Goal: Task Accomplishment & Management: Use online tool/utility

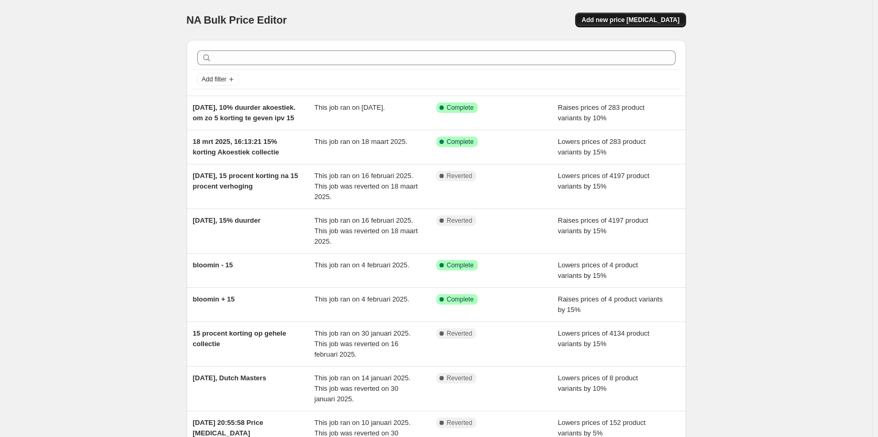
click at [624, 25] on button "Add new price change job" at bounding box center [630, 20] width 110 height 15
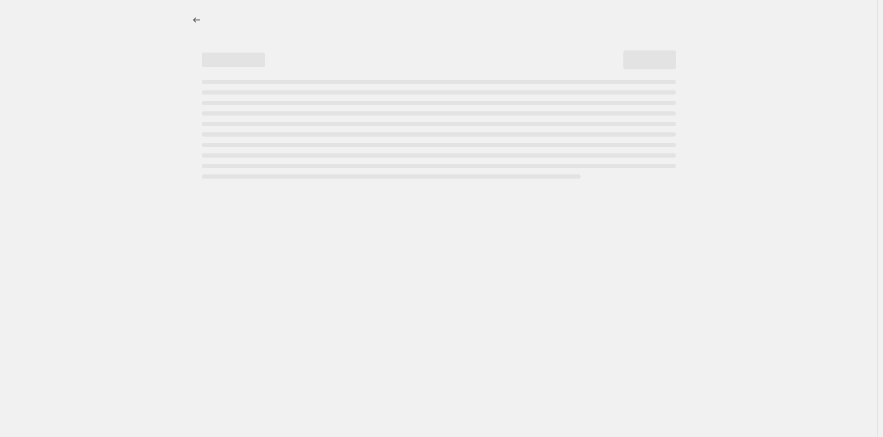
select select "percentage"
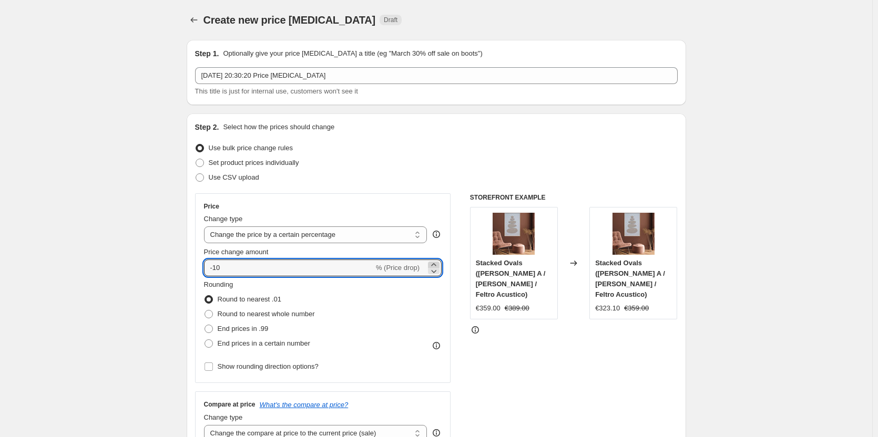
click at [434, 263] on icon at bounding box center [433, 265] width 11 height 11
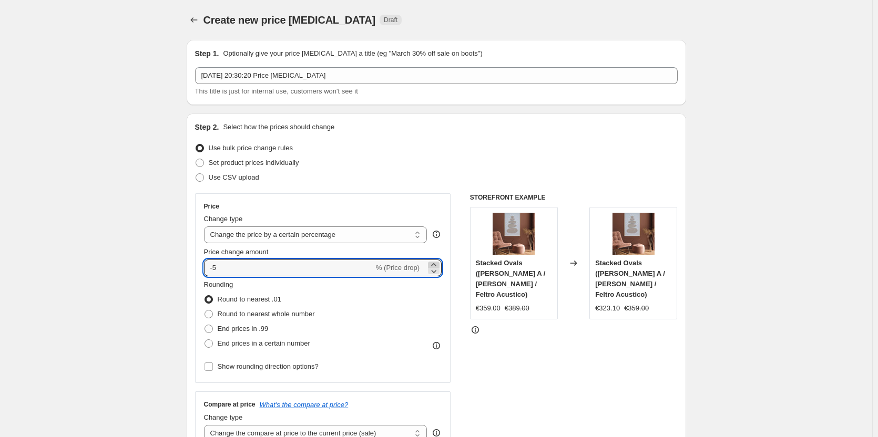
click at [434, 263] on icon at bounding box center [433, 265] width 11 height 11
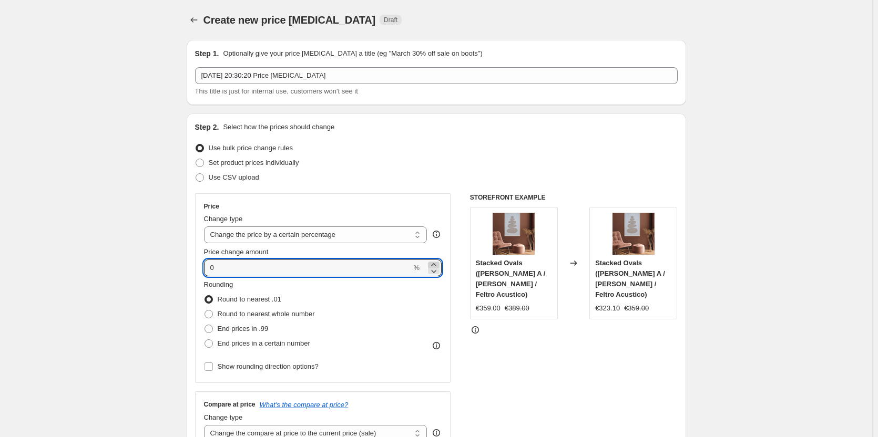
click at [434, 263] on icon at bounding box center [433, 265] width 11 height 11
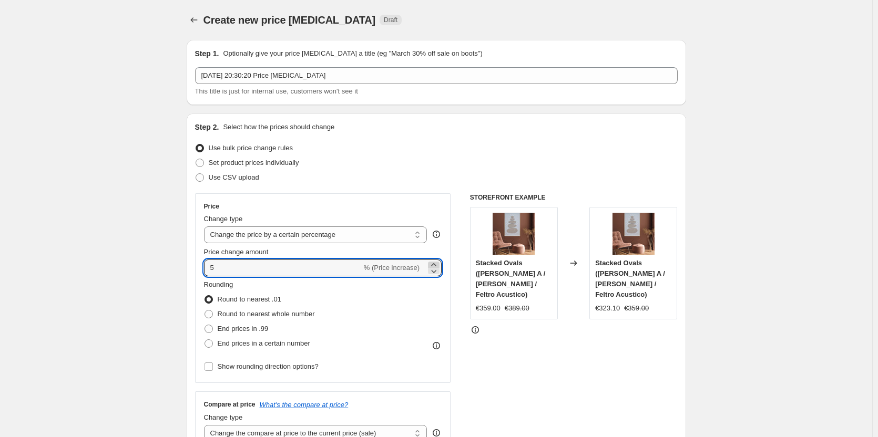
click at [434, 263] on icon at bounding box center [433, 265] width 11 height 11
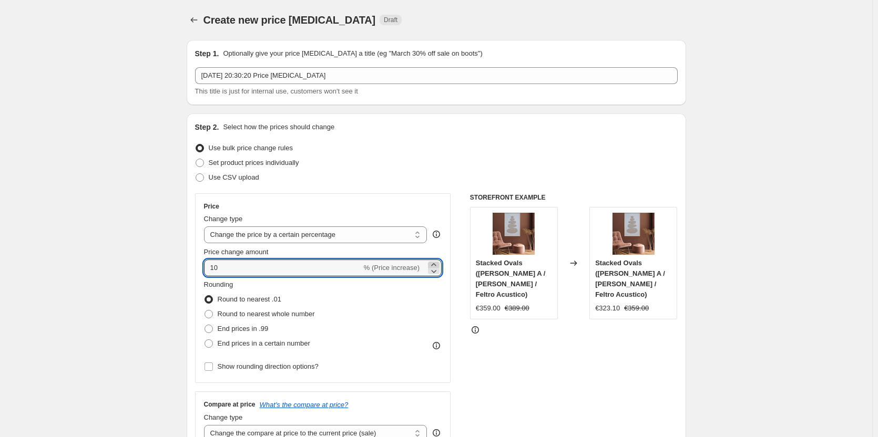
click at [434, 263] on icon at bounding box center [433, 265] width 11 height 11
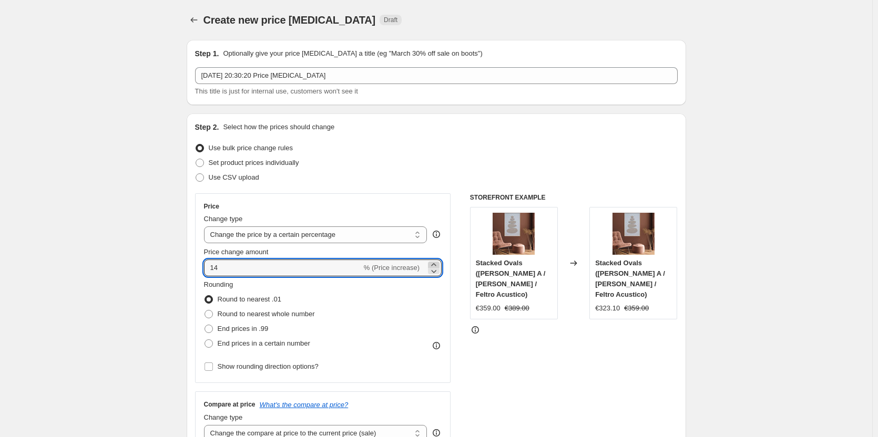
type input "15"
click at [206, 368] on span at bounding box center [208, 366] width 9 height 9
click at [206, 368] on input "Show rounding direction options?" at bounding box center [208, 367] width 8 height 8
checkbox input "true"
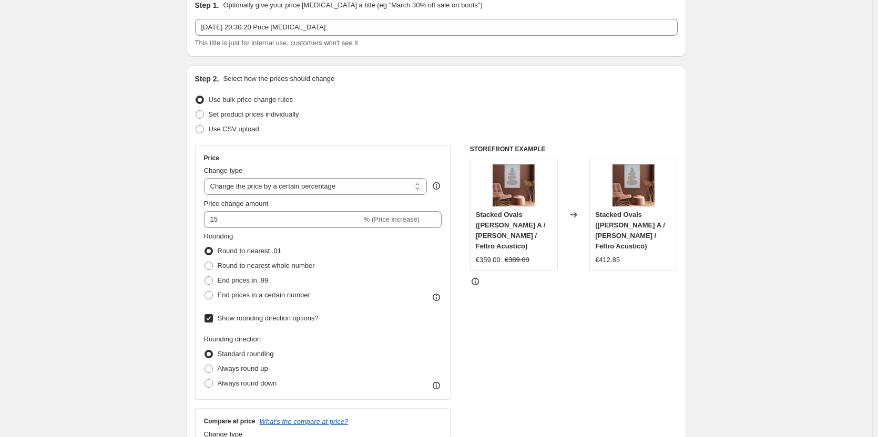
scroll to position [105, 0]
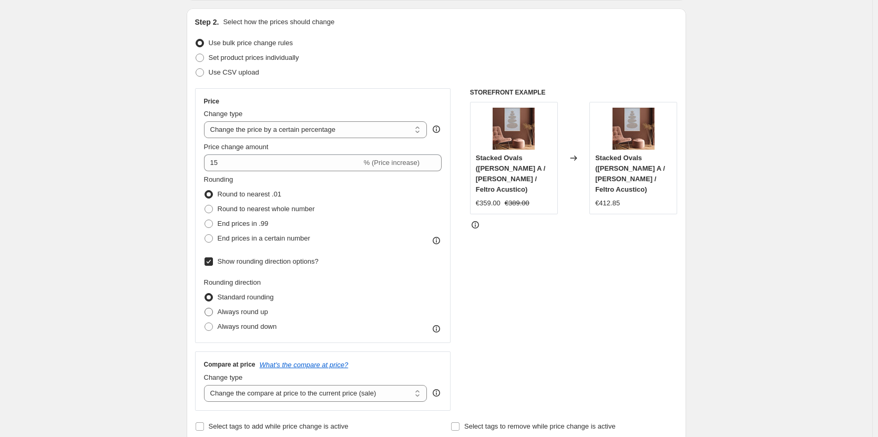
click at [211, 312] on span at bounding box center [208, 312] width 8 height 8
click at [205, 308] on input "Always round up" at bounding box center [204, 308] width 1 height 1
radio input "true"
click at [213, 240] on span at bounding box center [208, 238] width 8 height 8
click at [205, 235] on input "End prices in a certain number" at bounding box center [204, 234] width 1 height 1
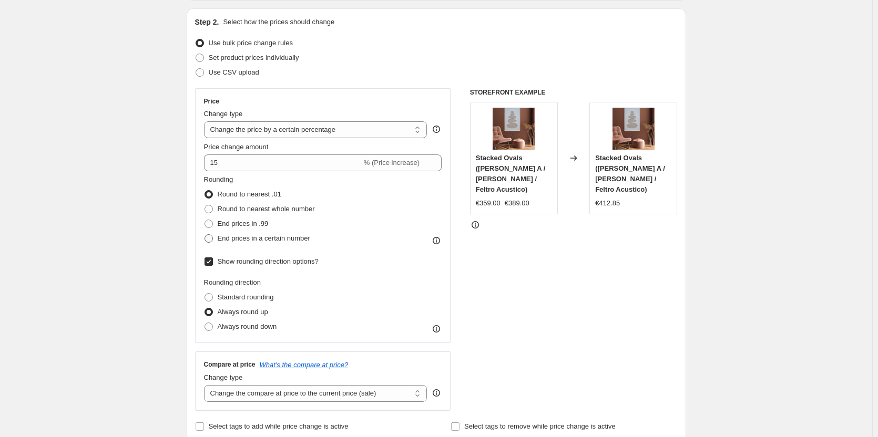
radio input "true"
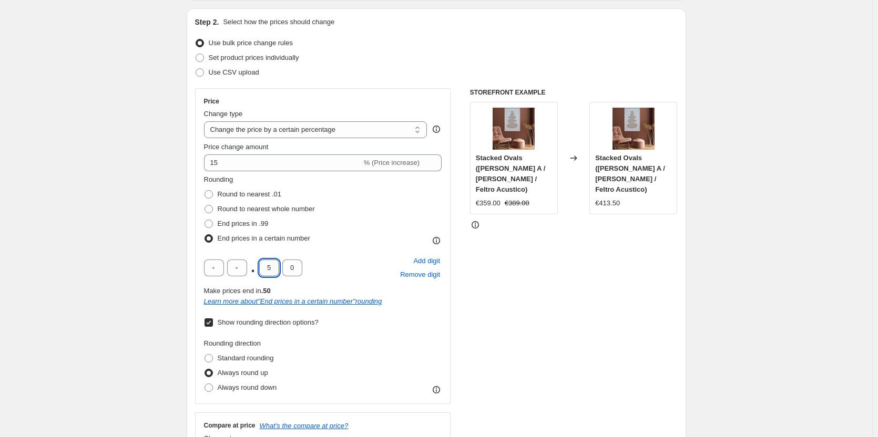
click at [272, 269] on input "5" at bounding box center [269, 268] width 20 height 17
click at [244, 270] on input "text" at bounding box center [237, 268] width 20 height 17
type input "9"
type input "0"
click at [391, 362] on div "Rounding direction Standard rounding Always round up Always round down" at bounding box center [323, 366] width 238 height 57
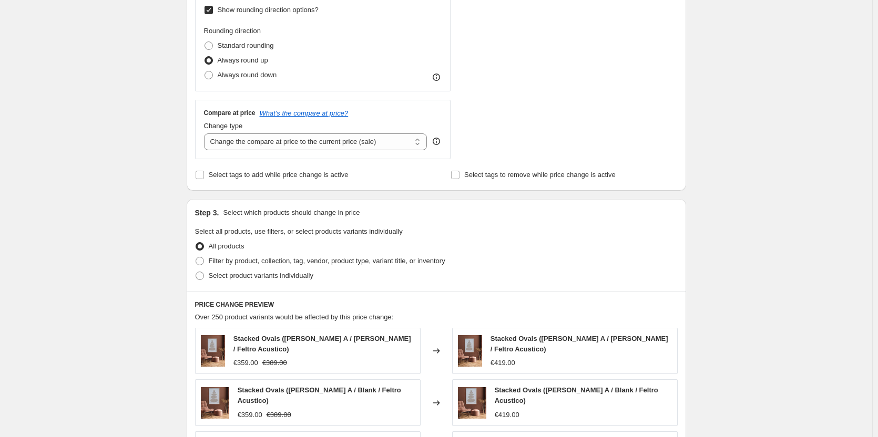
scroll to position [420, 0]
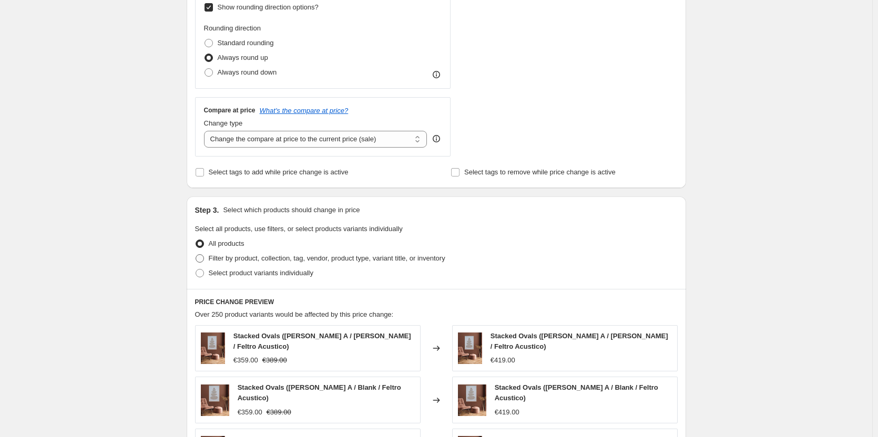
click at [204, 262] on span at bounding box center [199, 258] width 8 height 8
click at [196, 255] on input "Filter by product, collection, tag, vendor, product type, variant title, or inv…" at bounding box center [195, 254] width 1 height 1
radio input "true"
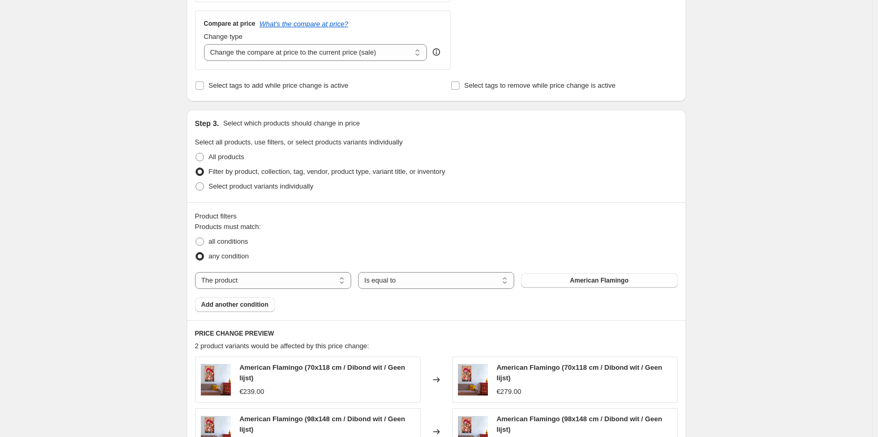
scroll to position [525, 0]
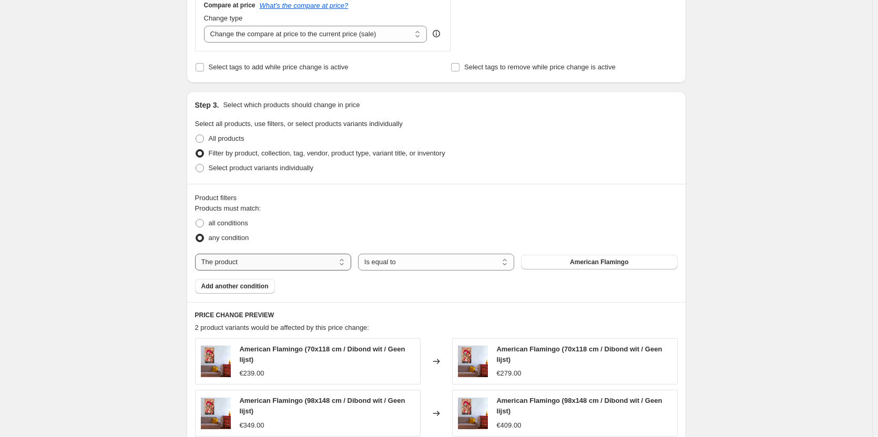
click at [343, 264] on select "The product The product's collection The product's vendor The product's type Th…" at bounding box center [273, 262] width 156 height 17
select select "collection"
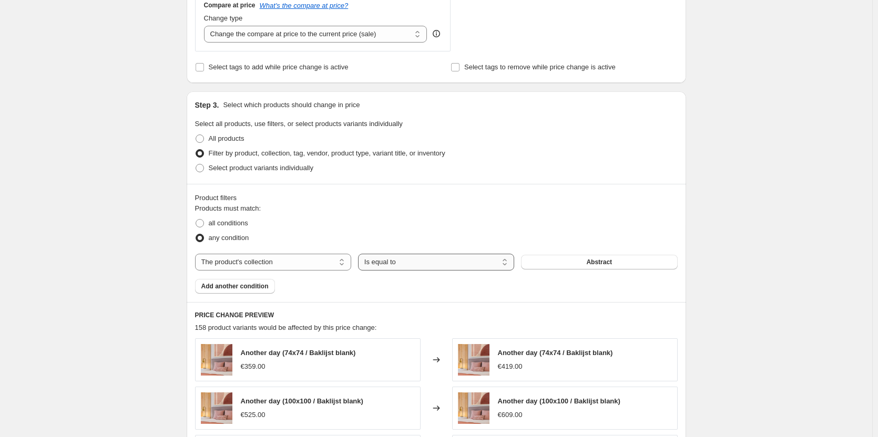
click at [507, 265] on select "Is equal to Is not equal to" at bounding box center [436, 262] width 156 height 17
click at [343, 264] on select "The product The product's collection The product's vendor The product's type Th…" at bounding box center [273, 262] width 156 height 17
click at [306, 214] on fieldset "Products must match: all conditions any condition" at bounding box center [436, 224] width 482 height 42
click at [602, 265] on span "Abstract" at bounding box center [599, 262] width 26 height 8
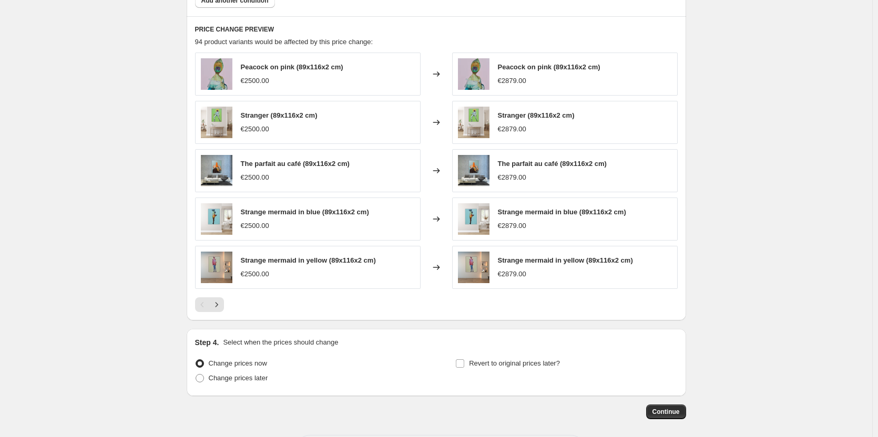
scroll to position [858, 0]
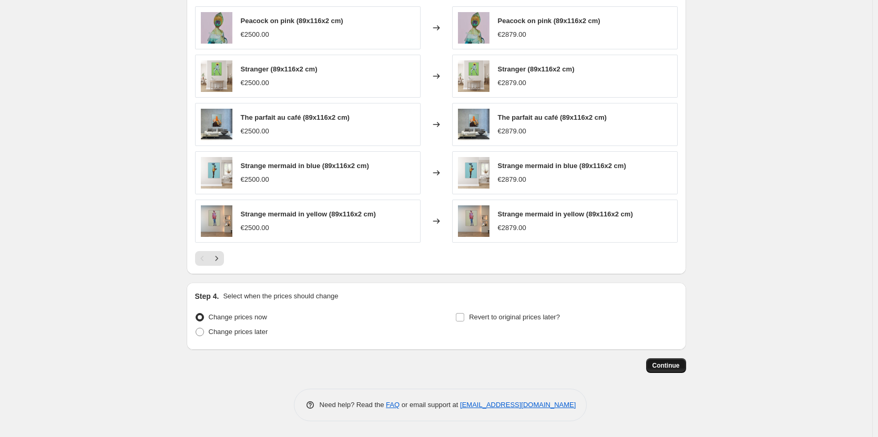
click at [677, 367] on span "Continue" at bounding box center [665, 366] width 27 height 8
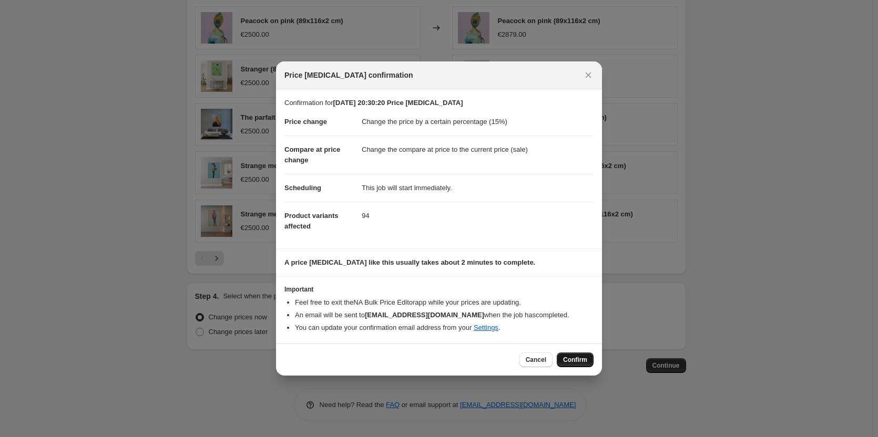
click at [587, 364] on button "Confirm" at bounding box center [574, 360] width 37 height 15
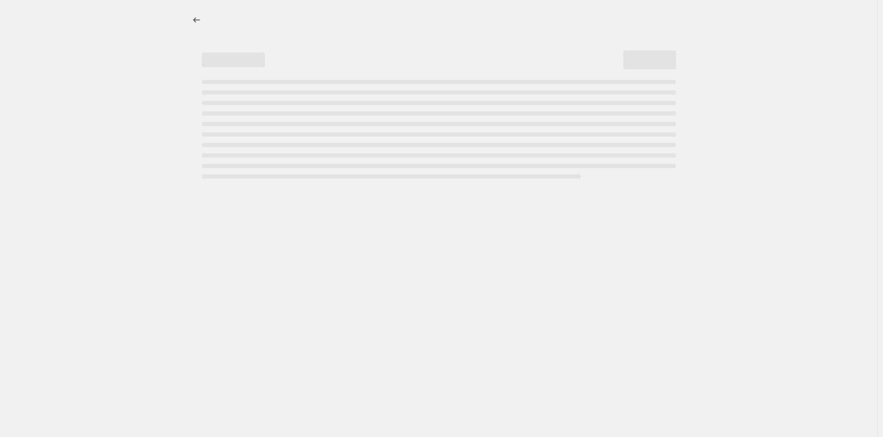
select select "percentage"
select select "collection"
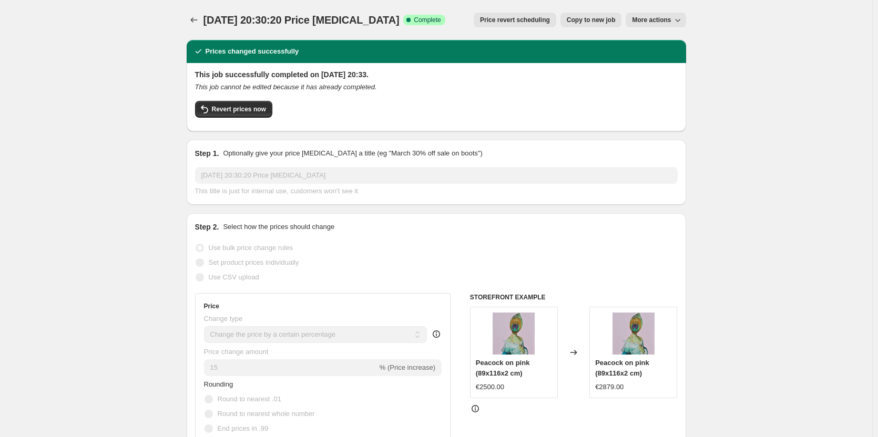
click at [601, 22] on span "Copy to new job" at bounding box center [590, 20] width 49 height 8
select select "percentage"
select select "collection"
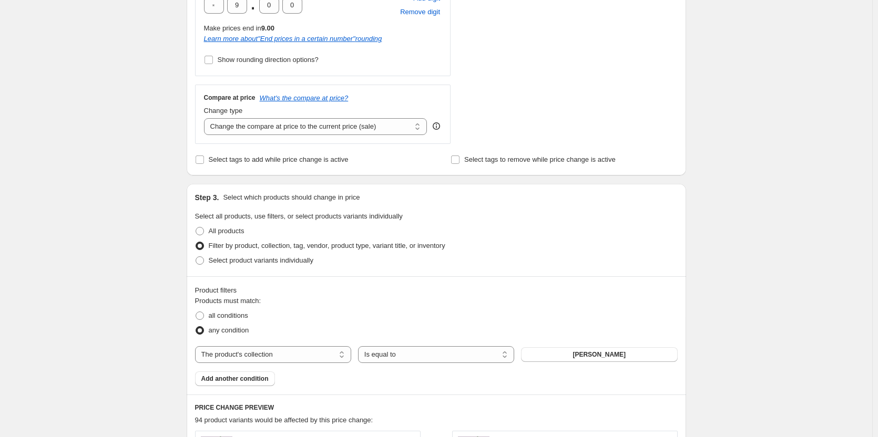
scroll to position [473, 0]
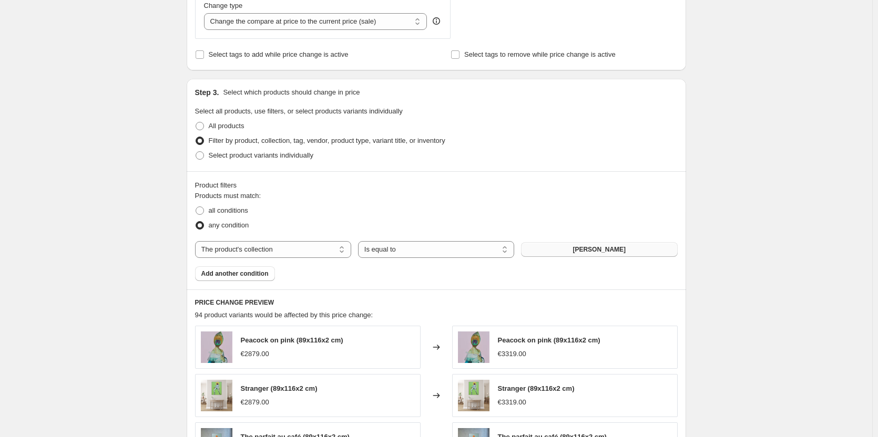
click at [621, 252] on span "Marian Williams" at bounding box center [598, 249] width 53 height 8
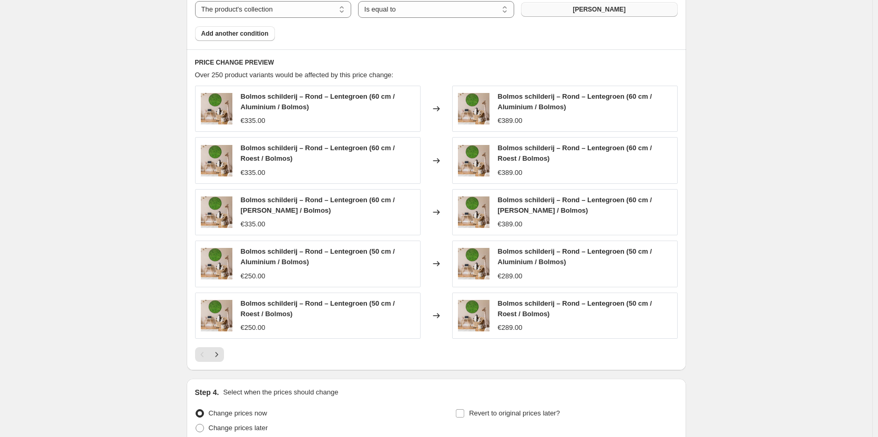
scroll to position [810, 0]
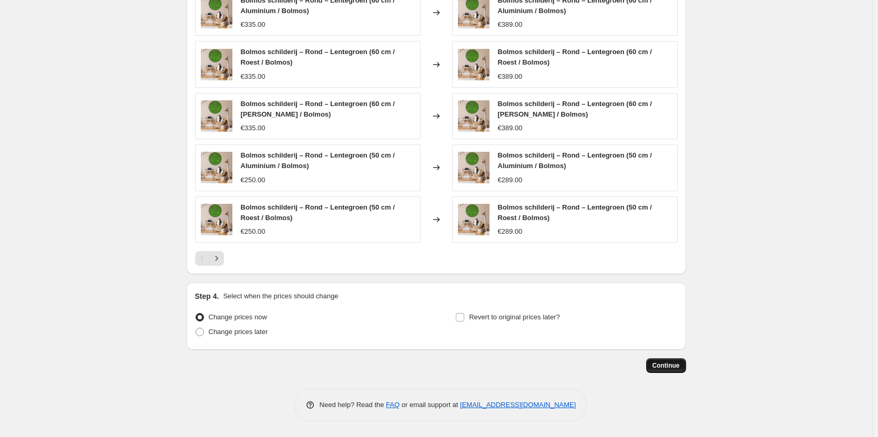
click at [668, 366] on span "Continue" at bounding box center [665, 366] width 27 height 8
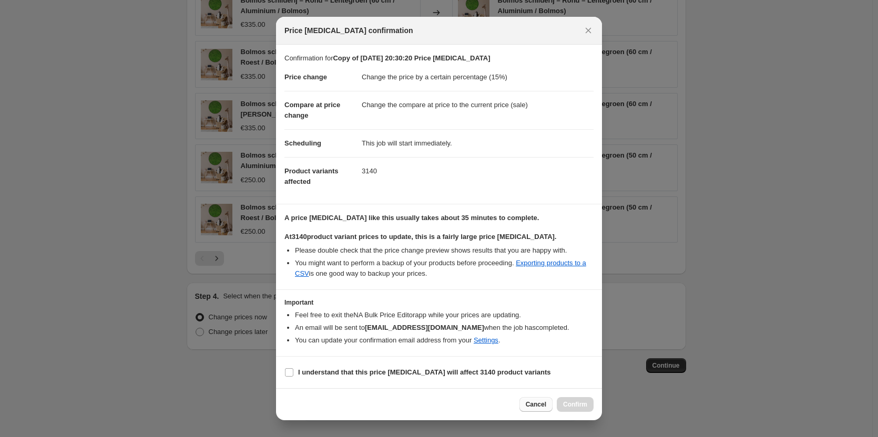
click at [542, 406] on span "Cancel" at bounding box center [535, 404] width 20 height 8
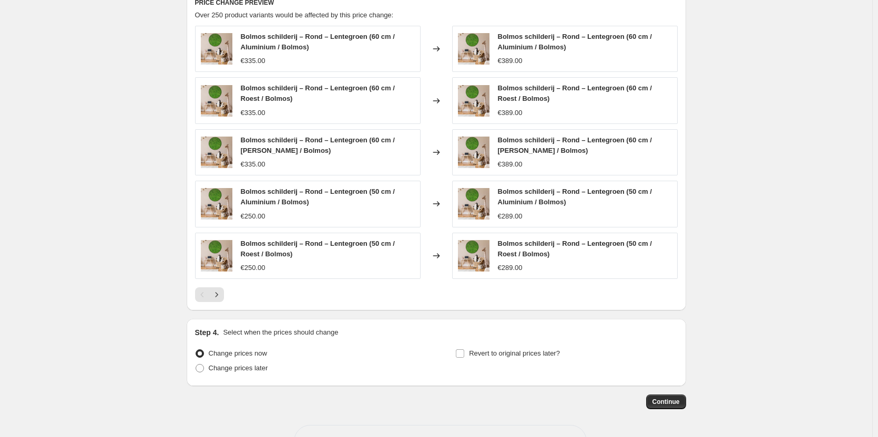
scroll to position [810, 0]
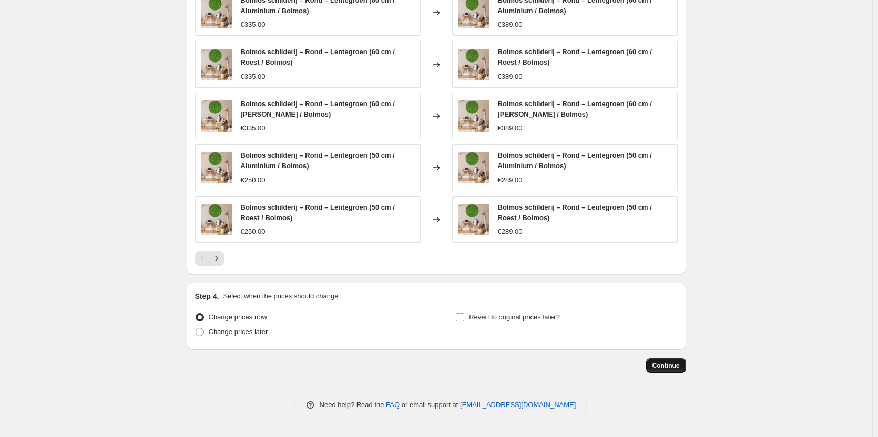
click at [671, 363] on span "Continue" at bounding box center [665, 366] width 27 height 8
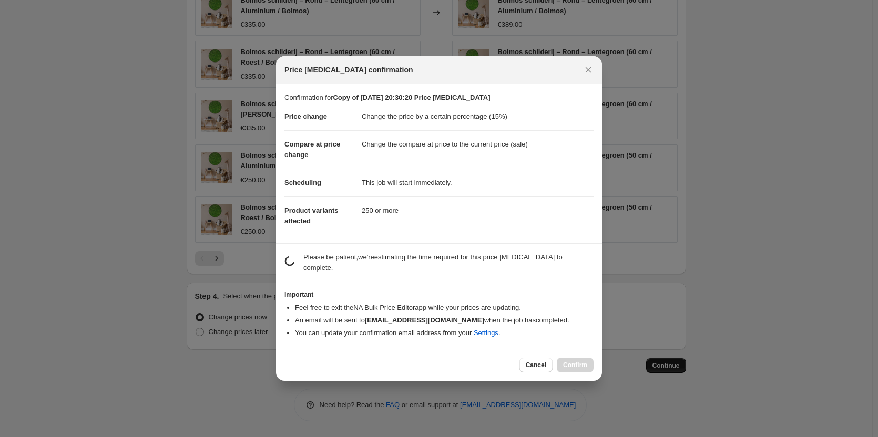
scroll to position [0, 0]
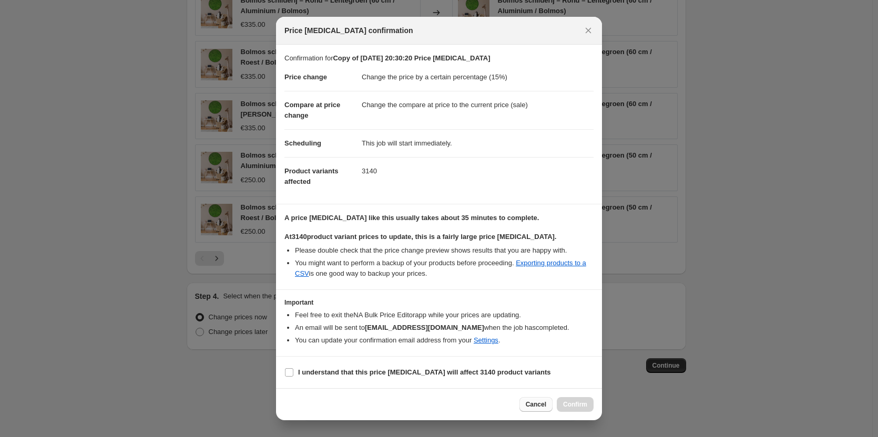
click at [540, 405] on span "Cancel" at bounding box center [535, 404] width 20 height 8
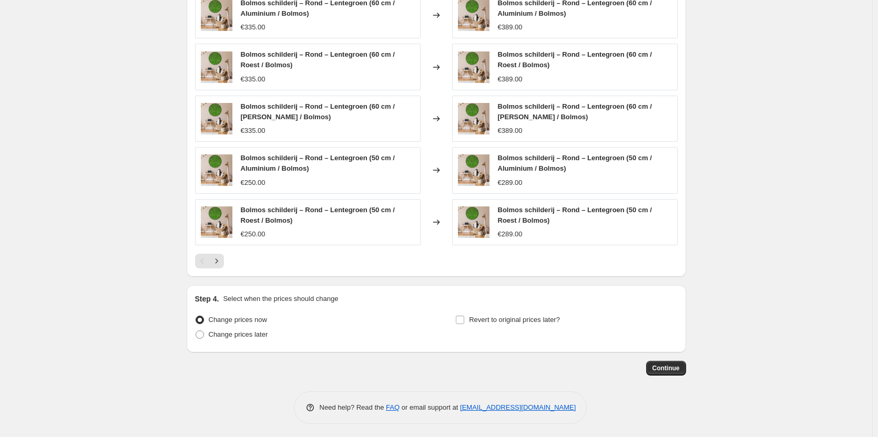
scroll to position [810, 0]
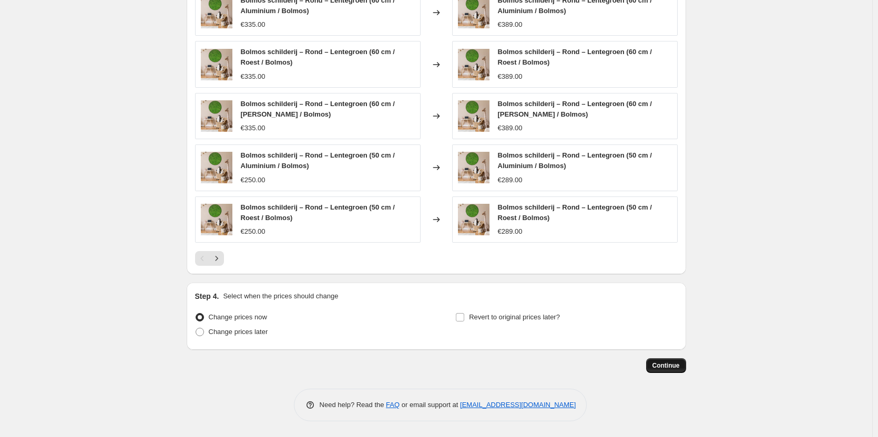
click at [682, 371] on button "Continue" at bounding box center [666, 365] width 40 height 15
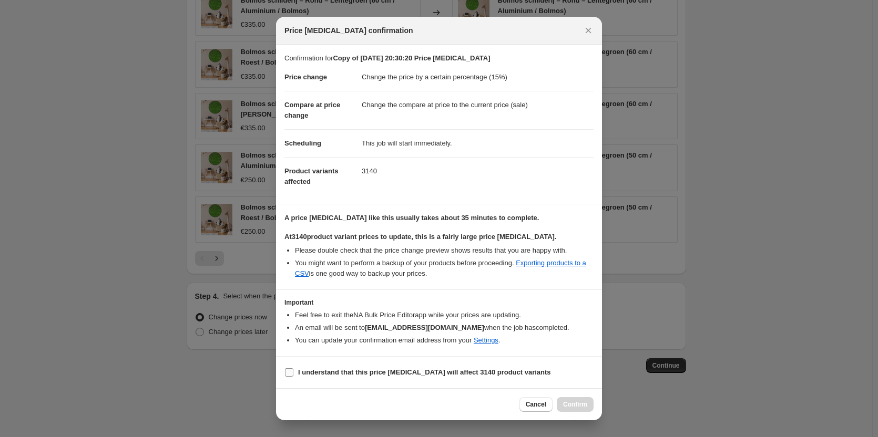
click at [293, 373] on span ":r5q:" at bounding box center [288, 372] width 9 height 9
click at [293, 373] on input "I understand that this price change job will affect 3140 product variants" at bounding box center [289, 372] width 8 height 8
checkbox input "true"
click at [594, 403] on div "Cancel Confirm" at bounding box center [439, 404] width 326 height 32
click at [574, 406] on span "Confirm" at bounding box center [575, 404] width 24 height 8
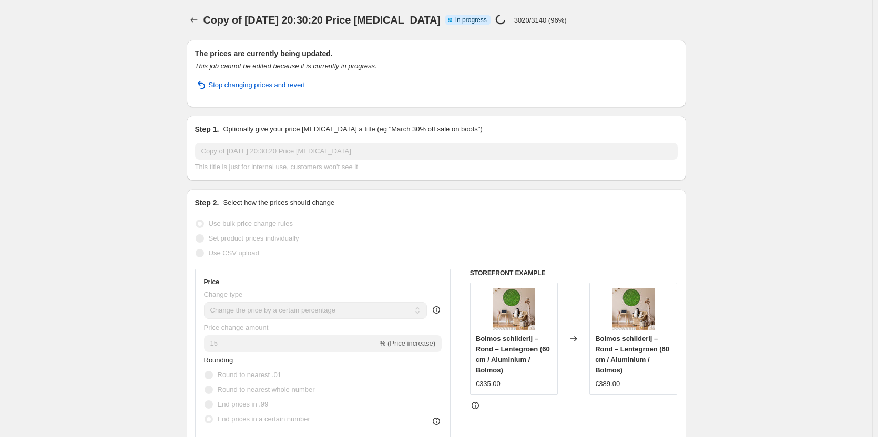
select select "percentage"
select select "collection"
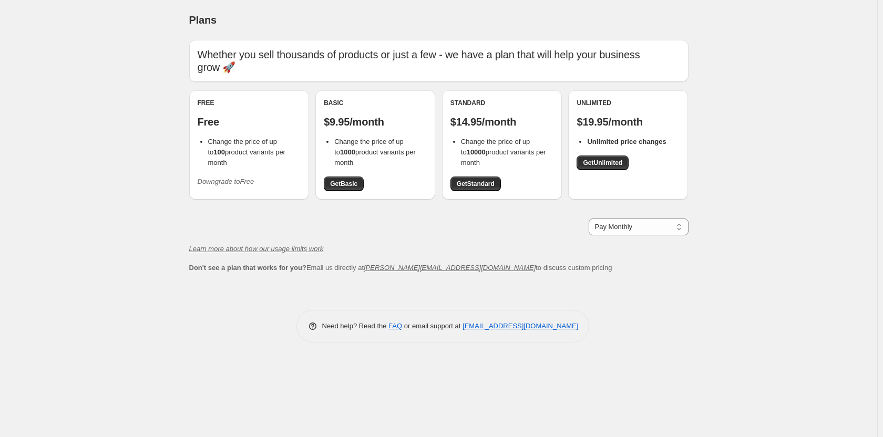
click at [817, 175] on div "Plans. This page is ready Plans Whether you sell thousands of products or just …" at bounding box center [438, 218] width 877 height 437
click at [37, 252] on div "Plans. This page is ready Plans Whether you sell thousands of products or just …" at bounding box center [438, 218] width 877 height 437
